Goal: Information Seeking & Learning: Learn about a topic

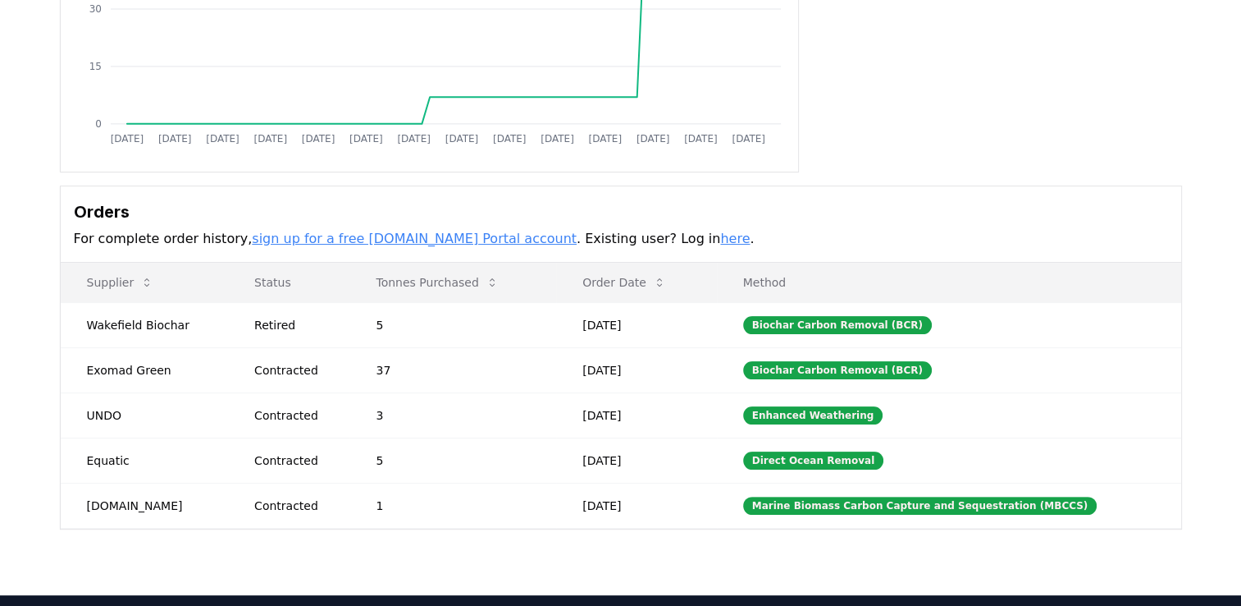
scroll to position [302, 0]
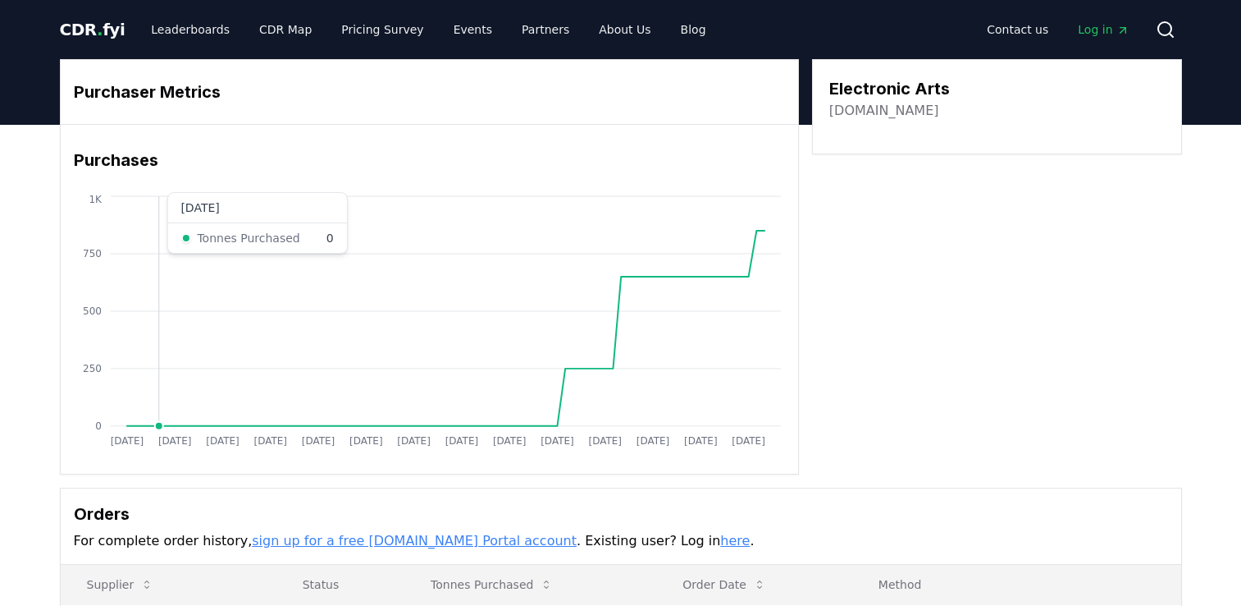
scroll to position [381, 0]
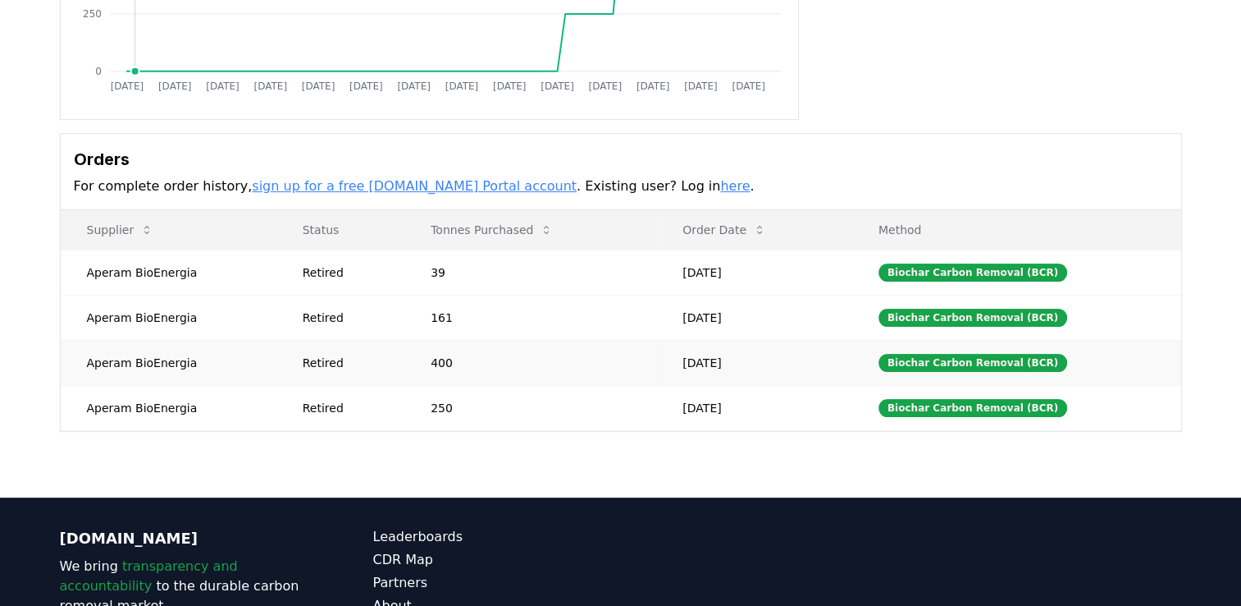
scroll to position [356, 0]
